Goal: Navigation & Orientation: Find specific page/section

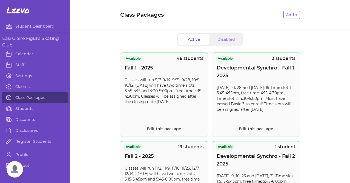
click at [14, 169] on span "Open chat" at bounding box center [15, 169] width 16 height 16
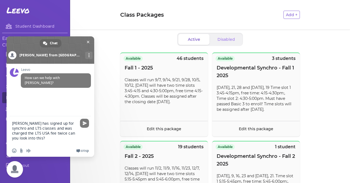
type textarea "[PERSON_NAME] has signed up for synchro and LTS classes and was charged the LTS…"
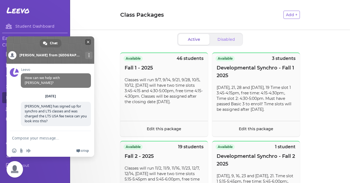
click at [87, 40] on span "Close chat" at bounding box center [88, 42] width 3 height 4
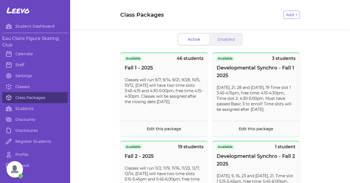
click at [15, 163] on span "Open chat" at bounding box center [15, 169] width 16 height 16
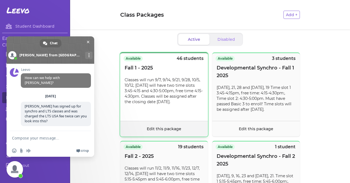
click at [151, 125] on footer "Edit this package" at bounding box center [164, 129] width 88 height 16
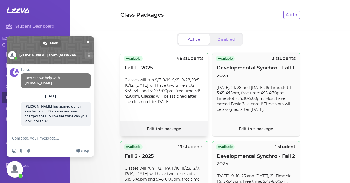
click at [159, 131] on link "Edit this package" at bounding box center [164, 128] width 34 height 5
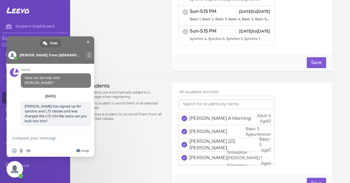
scroll to position [292, 0]
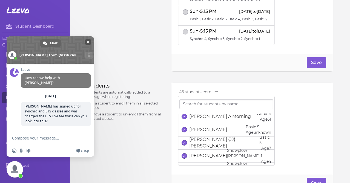
click at [88, 41] on span "Close chat" at bounding box center [88, 42] width 3 height 4
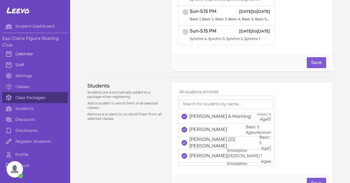
click at [20, 54] on link "Calendar" at bounding box center [34, 53] width 65 height 11
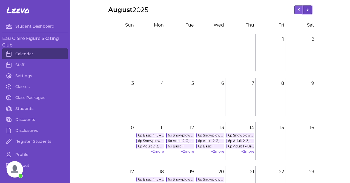
click at [306, 8] on button at bounding box center [307, 9] width 9 height 9
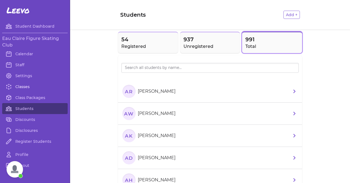
click at [40, 87] on link "Classes" at bounding box center [34, 86] width 65 height 11
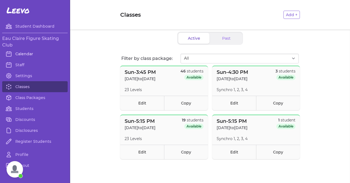
click at [33, 54] on link "Calendar" at bounding box center [34, 53] width 65 height 11
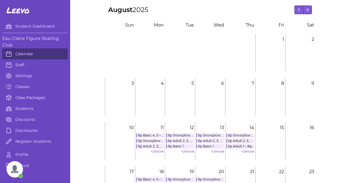
click at [152, 147] on link "6p Adult 2, 3, 4, 5, 6" at bounding box center [150, 146] width 28 height 4
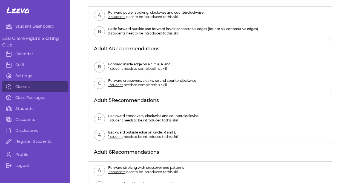
scroll to position [50, 0]
